Goal: Obtain resource: Download file/media

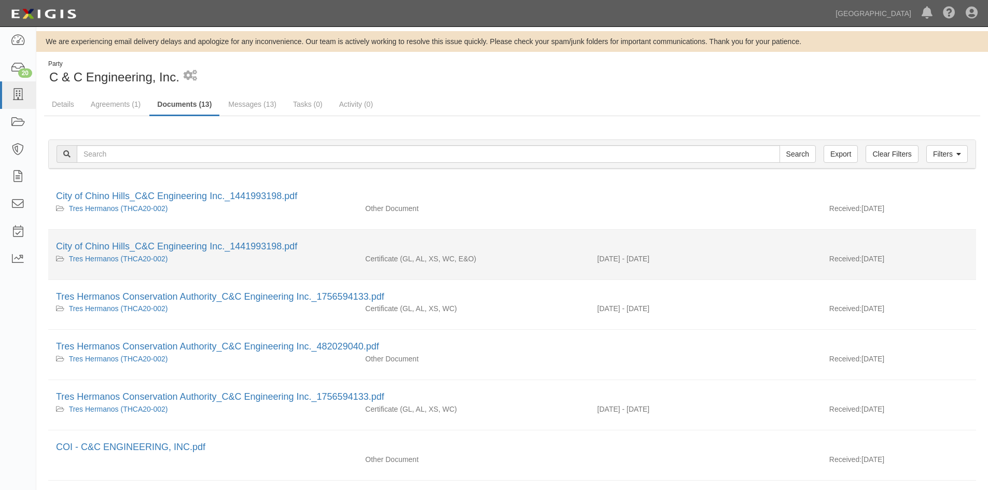
scroll to position [52, 0]
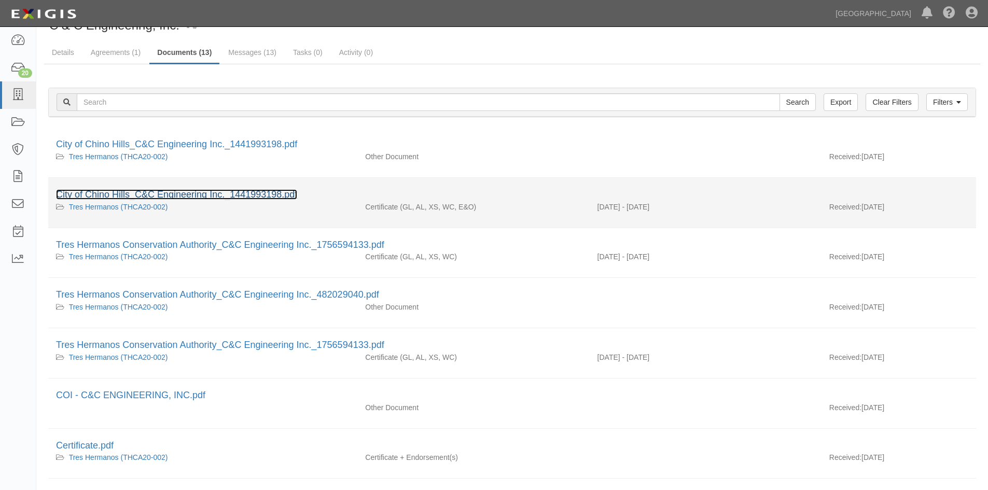
click at [159, 191] on link "City of Chino Hills_C&C Engineering Inc._1441993198.pdf" at bounding box center [176, 194] width 241 height 10
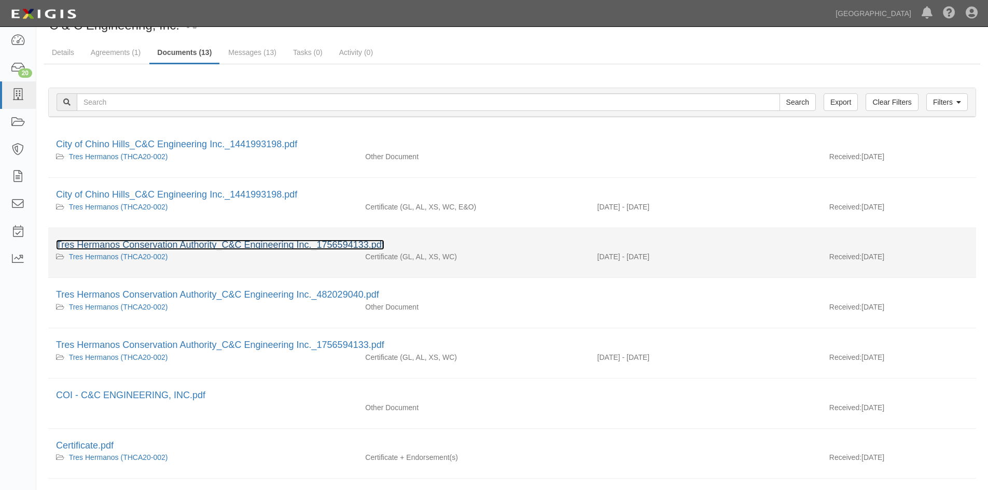
click at [138, 240] on link "Tres Hermanos Conservation Authority_C&C Engineering Inc._1756594133.pdf" at bounding box center [220, 245] width 328 height 10
